Goal: Download file/media

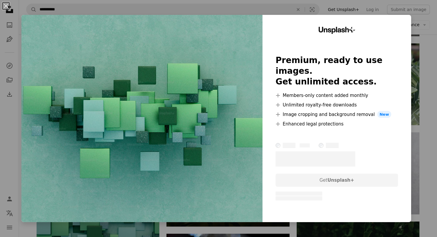
scroll to position [0, 89]
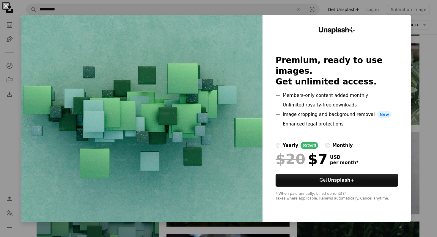
click at [271, 7] on div "An X shape Unsplash+ Premium, ready to use images. Get unlimited access. A plus…" at bounding box center [218, 118] width 437 height 237
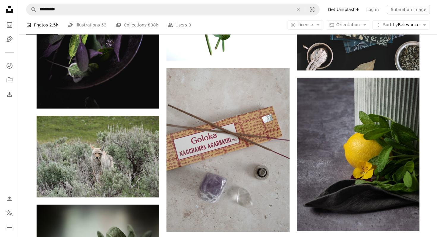
scroll to position [4297, 0]
